Goal: Transaction & Acquisition: Purchase product/service

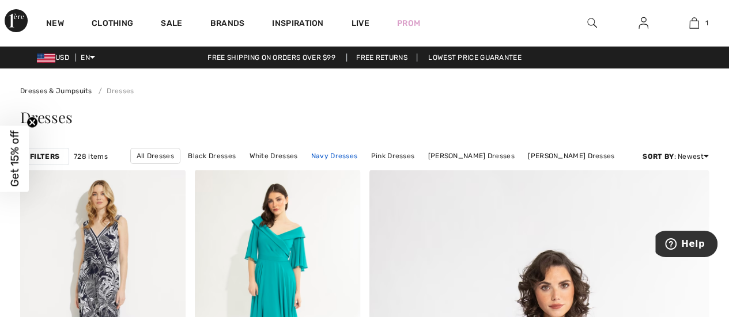
click at [345, 157] on link "Navy Dresses" at bounding box center [334, 156] width 58 height 15
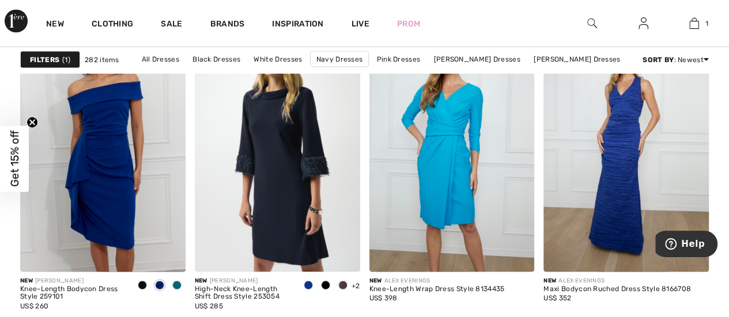
scroll to position [1097, 0]
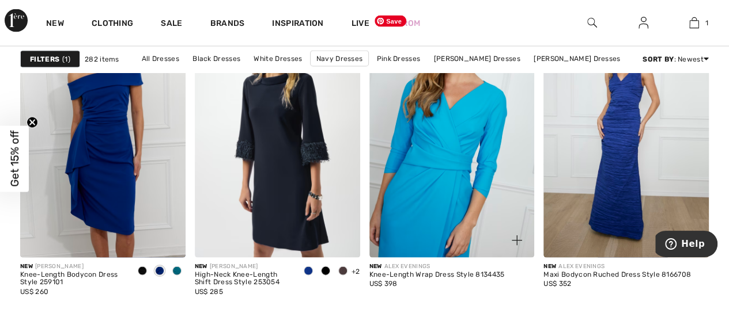
click at [474, 146] on img at bounding box center [451, 134] width 165 height 248
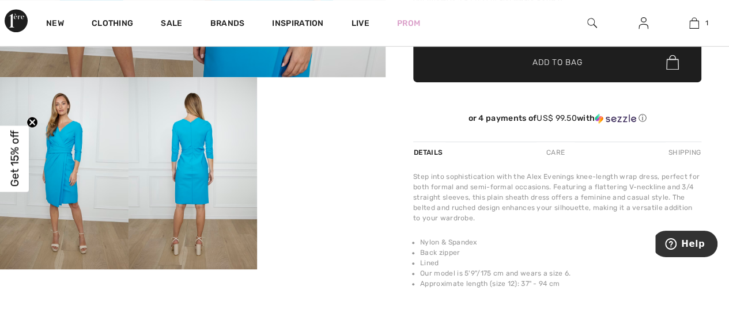
scroll to position [294, 0]
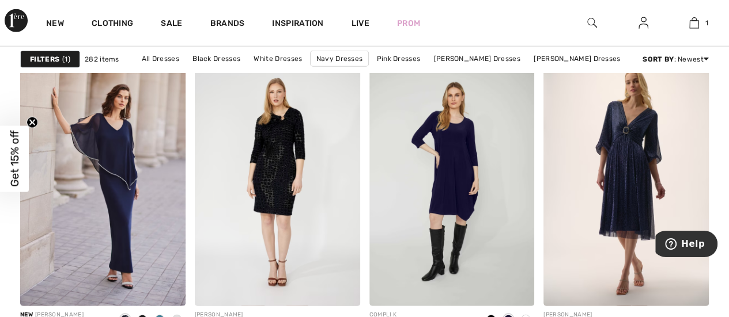
scroll to position [1499, 0]
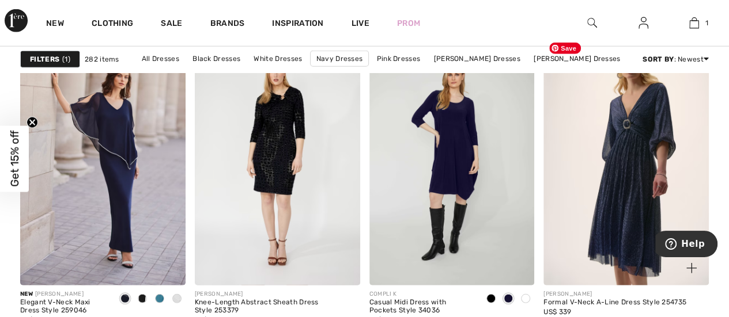
click at [674, 142] on img at bounding box center [625, 162] width 165 height 248
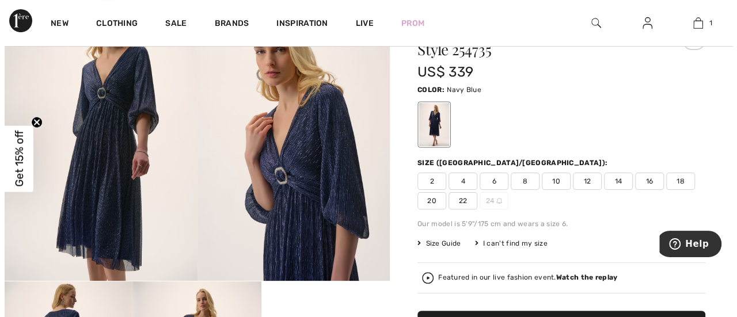
scroll to position [78, 0]
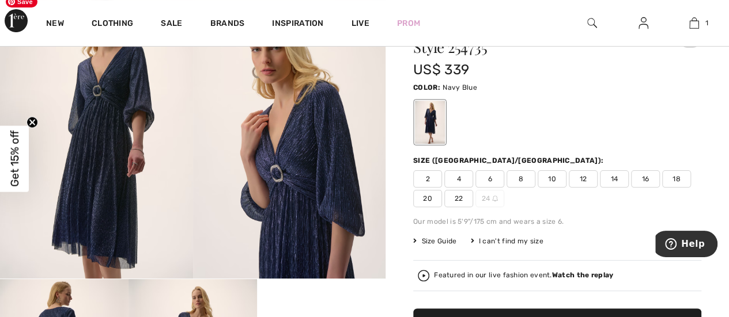
click at [124, 113] on img at bounding box center [96, 134] width 193 height 289
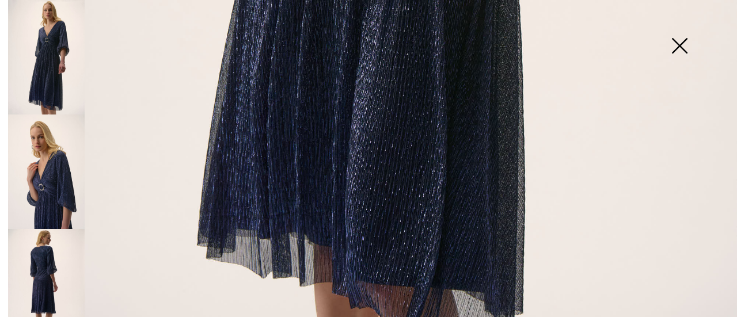
scroll to position [774, 0]
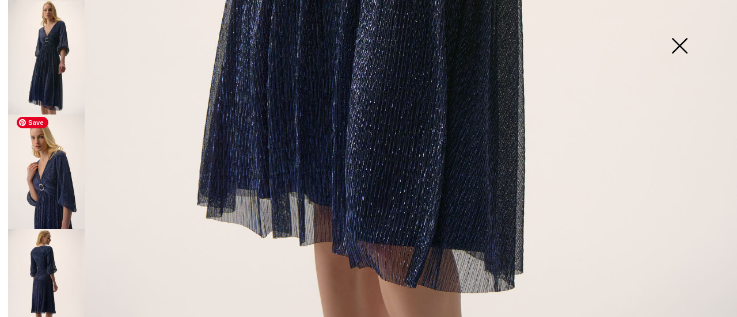
click at [61, 189] on img at bounding box center [46, 172] width 77 height 115
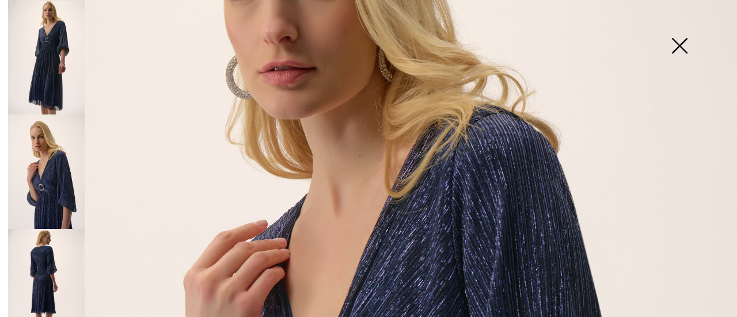
scroll to position [232, 0]
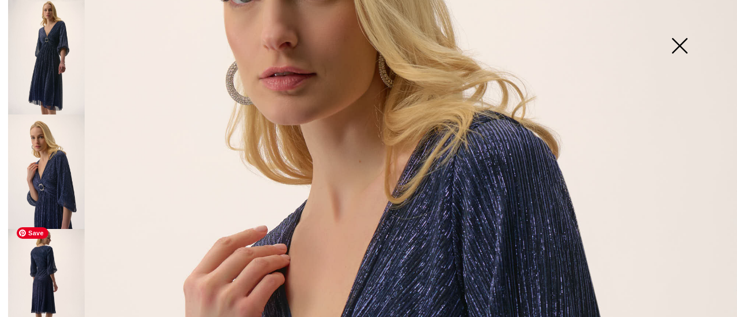
click at [44, 264] on img at bounding box center [46, 286] width 77 height 115
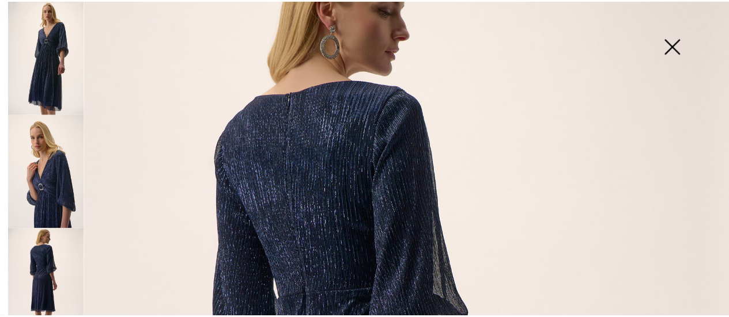
scroll to position [58, 0]
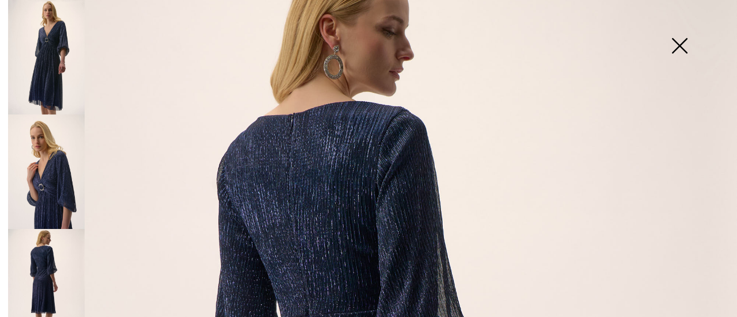
click at [676, 41] on img at bounding box center [680, 46] width 58 height 59
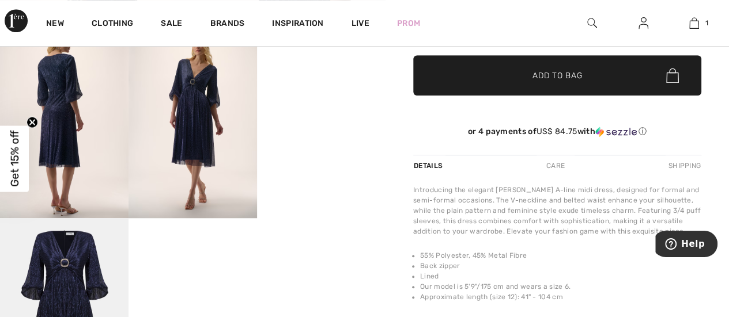
scroll to position [329, 0]
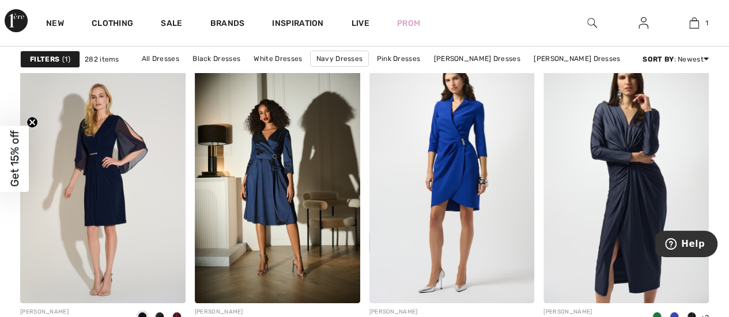
scroll to position [2154, 0]
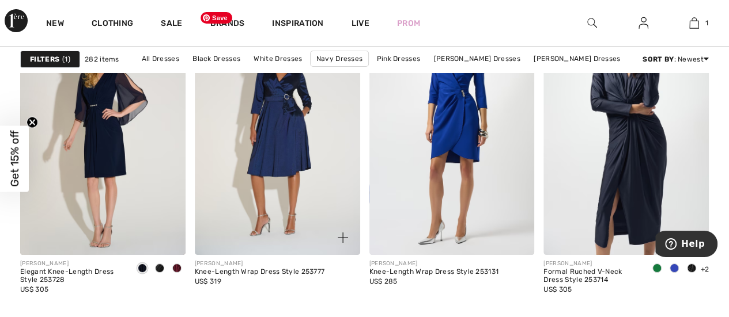
click at [294, 181] on img at bounding box center [277, 131] width 165 height 248
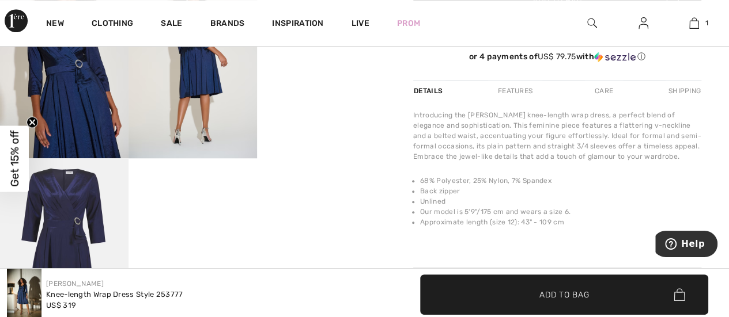
scroll to position [275, 0]
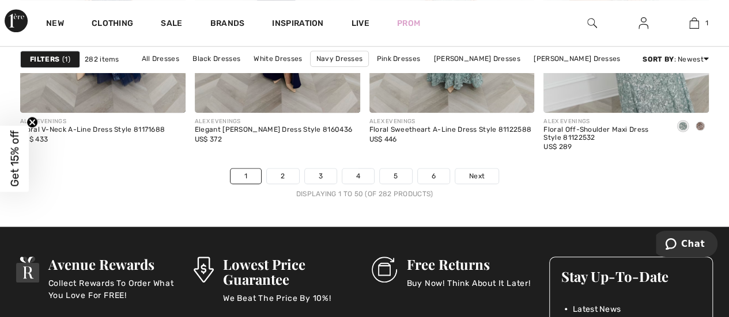
scroll to position [4771, 0]
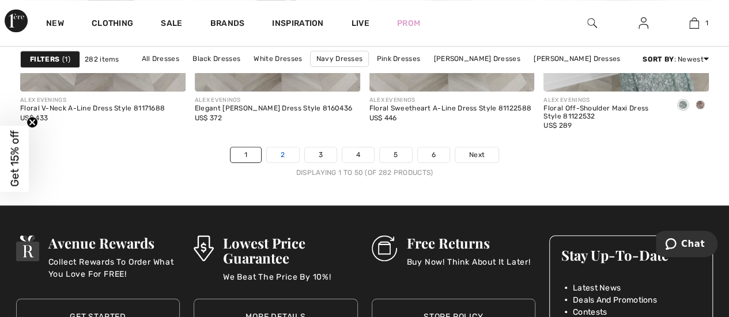
click at [287, 151] on link "2" at bounding box center [283, 154] width 32 height 15
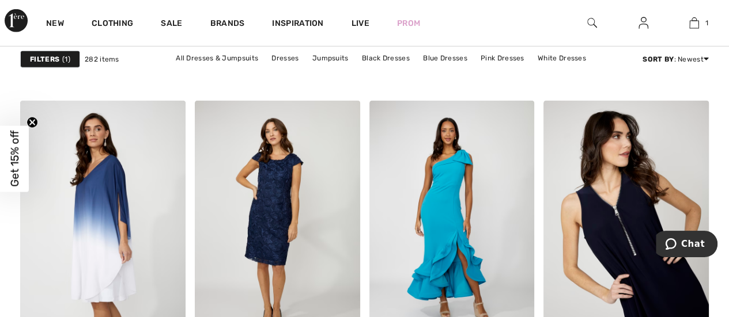
scroll to position [3875, 0]
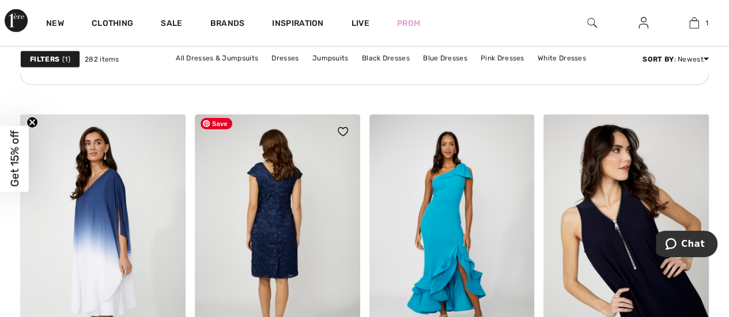
click at [278, 223] on img at bounding box center [277, 239] width 165 height 248
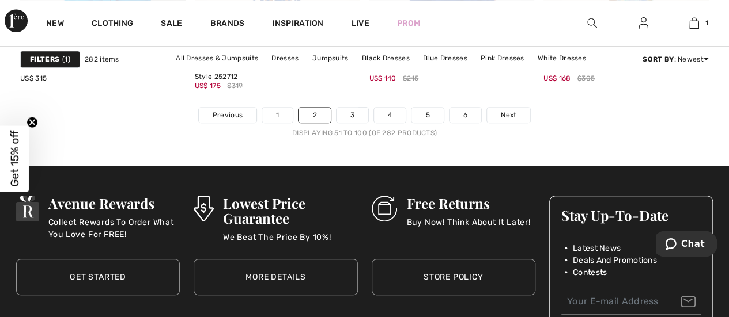
scroll to position [4867, 0]
